Goal: Task Accomplishment & Management: Use online tool/utility

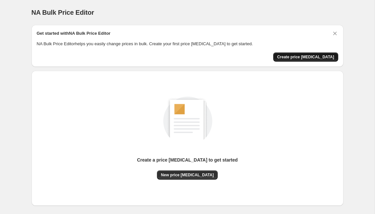
click at [303, 57] on span "Create price [MEDICAL_DATA]" at bounding box center [305, 57] width 57 height 5
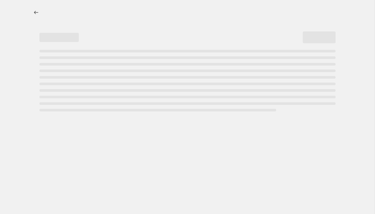
select select "percentage"
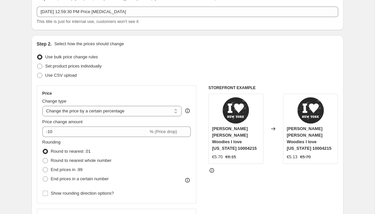
scroll to position [36, 0]
click at [139, 111] on select "Change the price to a certain amount Change the price by a certain amount Chang…" at bounding box center [112, 111] width 140 height 11
click at [170, 132] on span "% (Price drop)" at bounding box center [163, 131] width 27 height 5
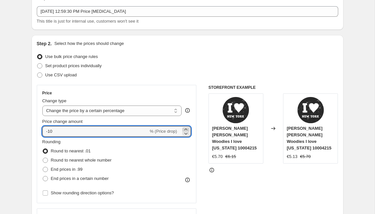
click at [187, 129] on icon at bounding box center [185, 130] width 3 height 2
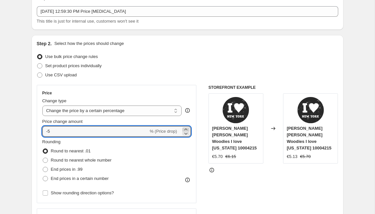
click at [187, 129] on icon at bounding box center [185, 130] width 3 height 2
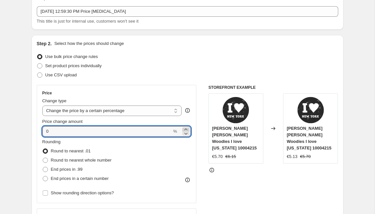
click at [187, 129] on icon at bounding box center [185, 130] width 3 height 2
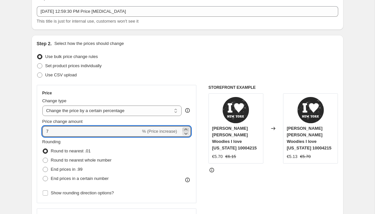
click at [187, 129] on icon at bounding box center [185, 130] width 3 height 2
type input "10"
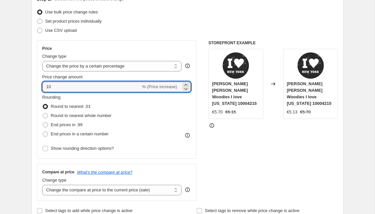
scroll to position [81, 0]
click at [63, 117] on span "Round to nearest whole number" at bounding box center [81, 115] width 61 height 5
click at [43, 113] on input "Round to nearest whole number" at bounding box center [43, 113] width 0 height 0
radio input "true"
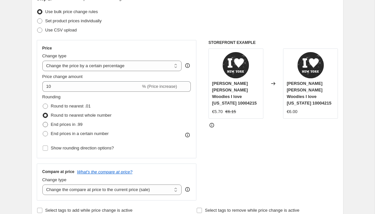
click at [64, 125] on span "End prices in .99" at bounding box center [67, 124] width 32 height 5
click at [43, 122] on input "End prices in .99" at bounding box center [43, 122] width 0 height 0
radio input "true"
click at [63, 132] on span "End prices in a certain number" at bounding box center [80, 133] width 58 height 5
click at [43, 132] on input "End prices in a certain number" at bounding box center [43, 131] width 0 height 0
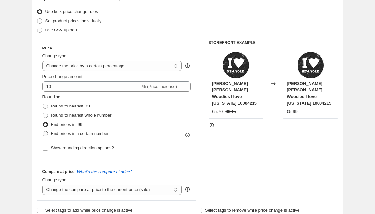
radio input "true"
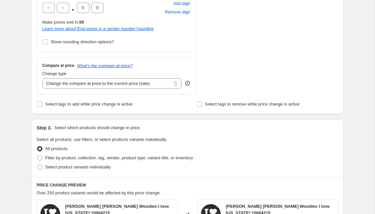
scroll to position [227, 0]
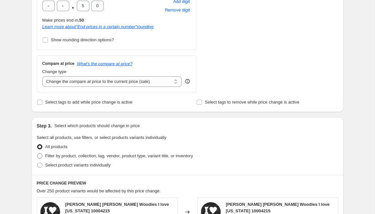
click at [78, 154] on span "Filter by product, collection, tag, vendor, product type, variant title, or inv…" at bounding box center [119, 156] width 148 height 5
click at [37, 154] on input "Filter by product, collection, tag, vendor, product type, variant title, or inv…" at bounding box center [37, 154] width 0 height 0
radio input "true"
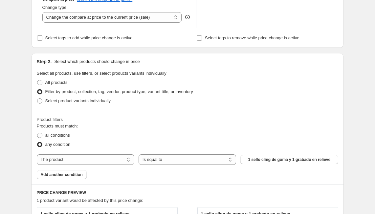
scroll to position [299, 0]
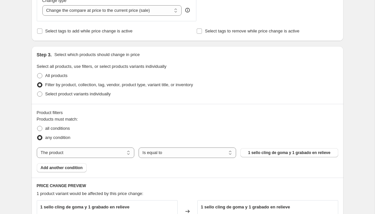
click at [78, 154] on select "The product The product's collection The product's tag The product's vendor The…" at bounding box center [86, 153] width 98 height 11
select select "vendor"
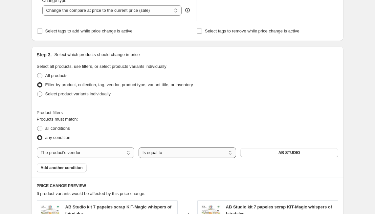
click at [167, 153] on select "Is equal to Is not equal to" at bounding box center [188, 153] width 98 height 11
click at [265, 153] on button "AB STUDIO" at bounding box center [289, 152] width 98 height 9
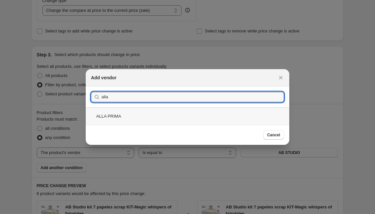
type input "alla"
click at [179, 114] on div "ALLA PRIMA" at bounding box center [188, 116] width 204 height 17
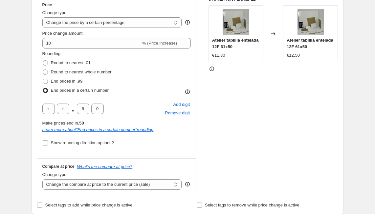
scroll to position [124, 0]
click at [43, 144] on input "Show rounding direction options?" at bounding box center [45, 143] width 5 height 5
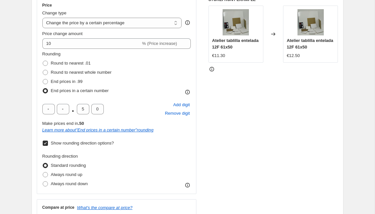
click at [43, 144] on input "Show rounding direction options?" at bounding box center [45, 143] width 5 height 5
checkbox input "false"
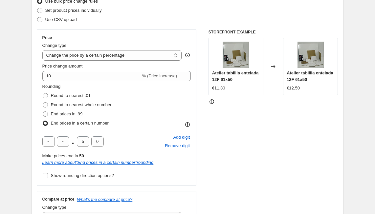
scroll to position [91, 0]
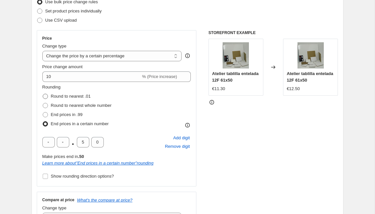
click at [74, 98] on span "Round to nearest .01" at bounding box center [71, 96] width 40 height 5
click at [43, 94] on input "Round to nearest .01" at bounding box center [43, 94] width 0 height 0
radio input "true"
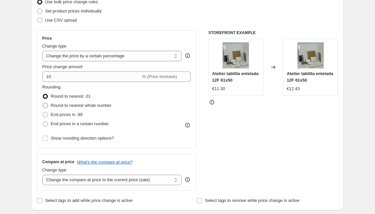
click at [74, 106] on span "Round to nearest whole number" at bounding box center [81, 105] width 61 height 5
click at [43, 103] on input "Round to nearest whole number" at bounding box center [43, 103] width 0 height 0
radio input "true"
click at [75, 122] on span "End prices in a certain number" at bounding box center [80, 124] width 58 height 5
click at [43, 122] on input "End prices in a certain number" at bounding box center [43, 122] width 0 height 0
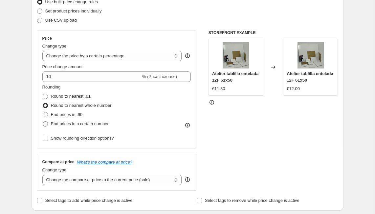
radio input "true"
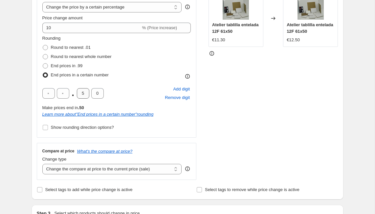
scroll to position [140, 0]
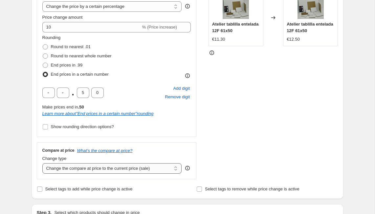
click at [87, 168] on select "Change the compare at price to the current price (sale) Change the compare at p…" at bounding box center [112, 169] width 140 height 11
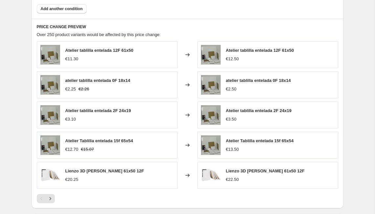
scroll to position [461, 0]
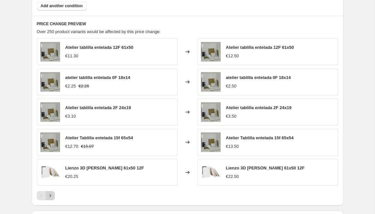
click at [46, 197] on button "Next" at bounding box center [50, 195] width 9 height 9
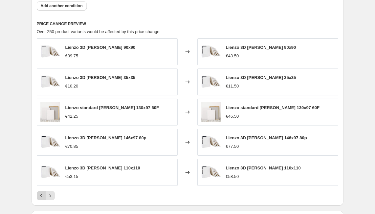
click at [41, 197] on icon "Previous" at bounding box center [41, 196] width 7 height 7
